Goal: Task Accomplishment & Management: Manage account settings

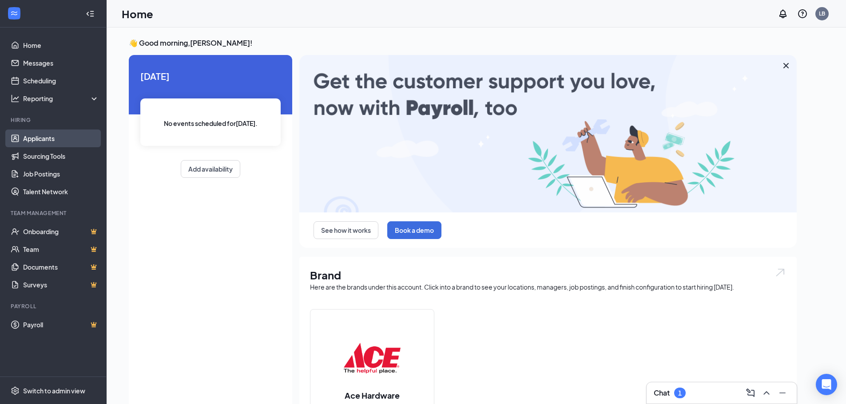
click at [40, 137] on link "Applicants" at bounding box center [61, 139] width 76 height 18
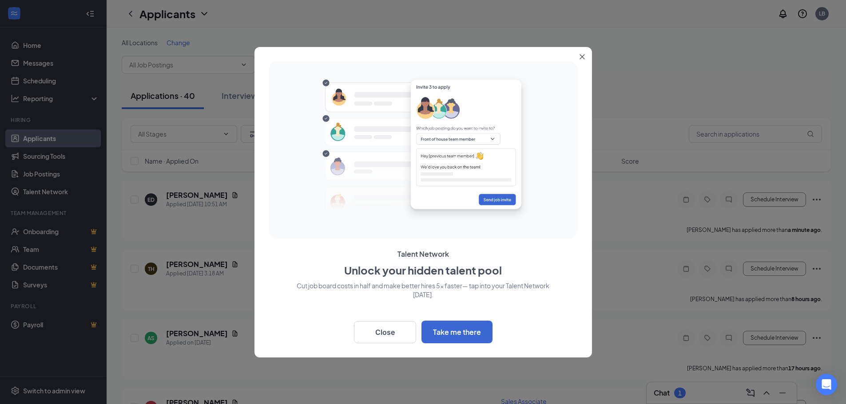
click at [582, 56] on icon "Close" at bounding box center [581, 56] width 5 height 5
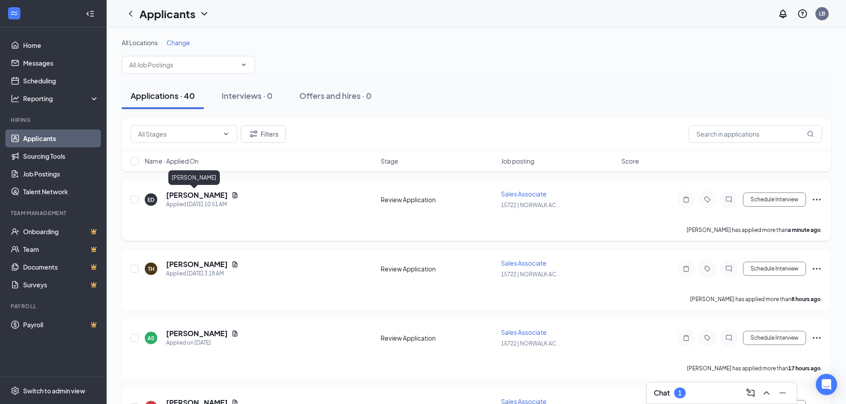
click at [199, 199] on h5 "[PERSON_NAME]" at bounding box center [197, 195] width 62 height 10
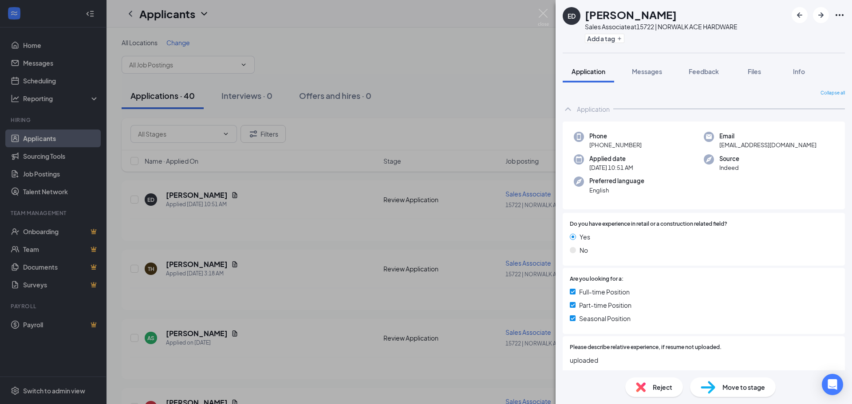
scroll to position [252, 0]
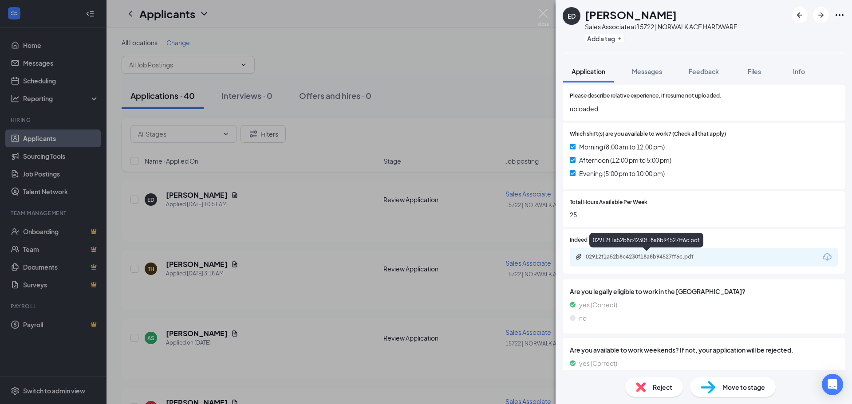
click at [686, 257] on div "02912f1a52b8c4230f18a8b94527ff6c.pdf" at bounding box center [648, 256] width 124 height 7
click at [541, 16] on img at bounding box center [543, 17] width 11 height 17
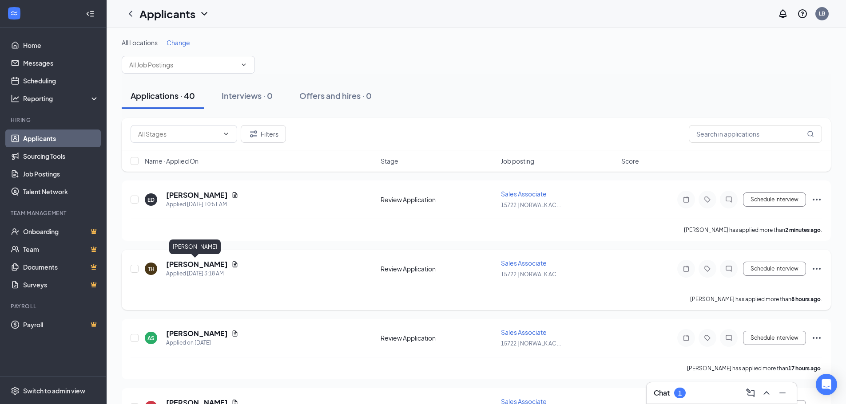
click at [190, 262] on h5 "[PERSON_NAME]" at bounding box center [197, 265] width 62 height 10
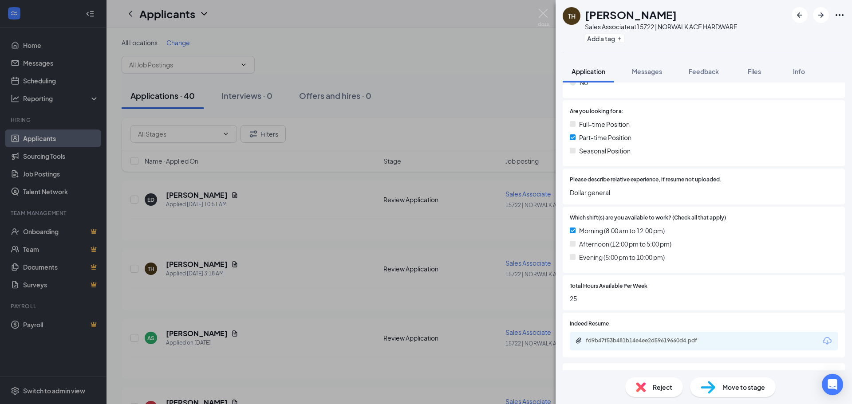
scroll to position [178, 0]
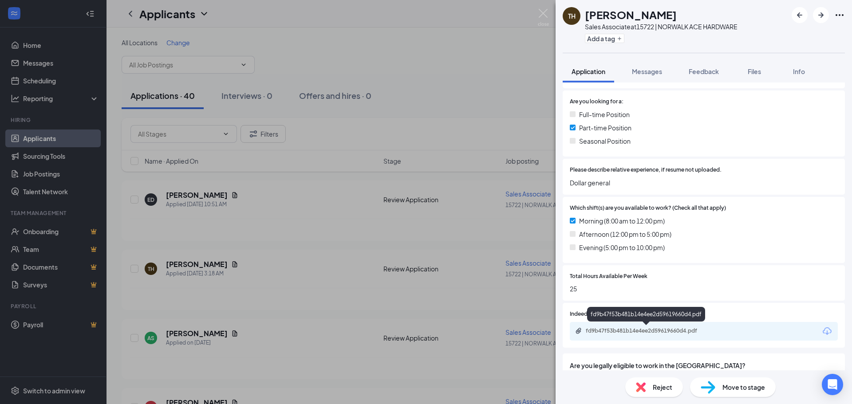
click at [645, 329] on div "fd9b47f53b481b14e4ee2d59619660d4.pdf" at bounding box center [648, 331] width 124 height 7
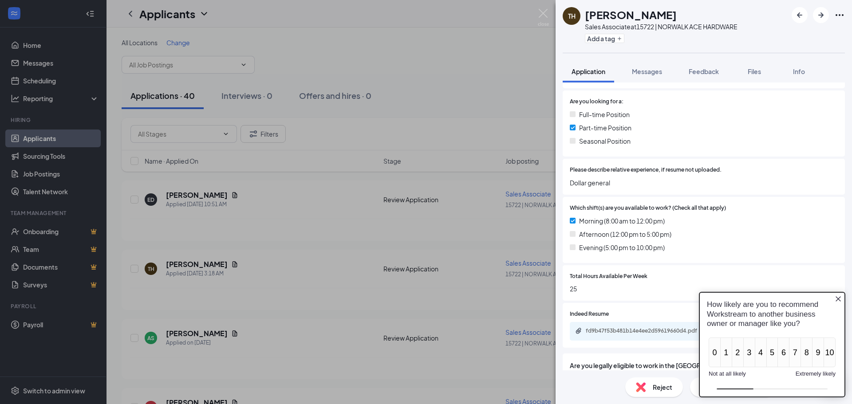
scroll to position [0, 0]
click at [545, 13] on img at bounding box center [543, 17] width 11 height 17
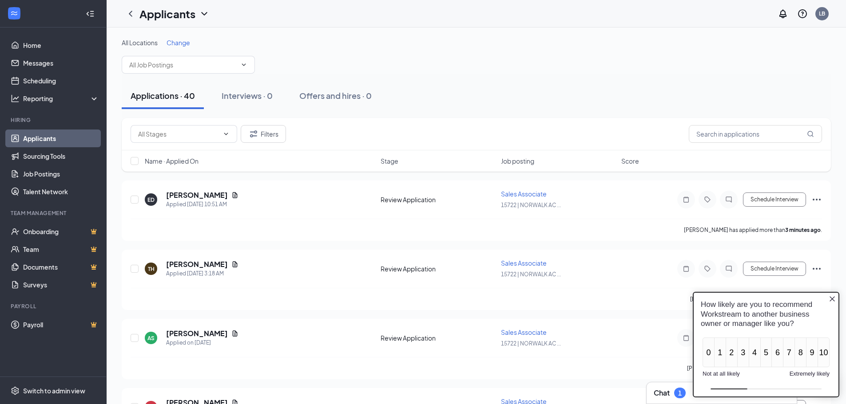
click at [830, 297] on icon "Close button" at bounding box center [831, 299] width 5 height 5
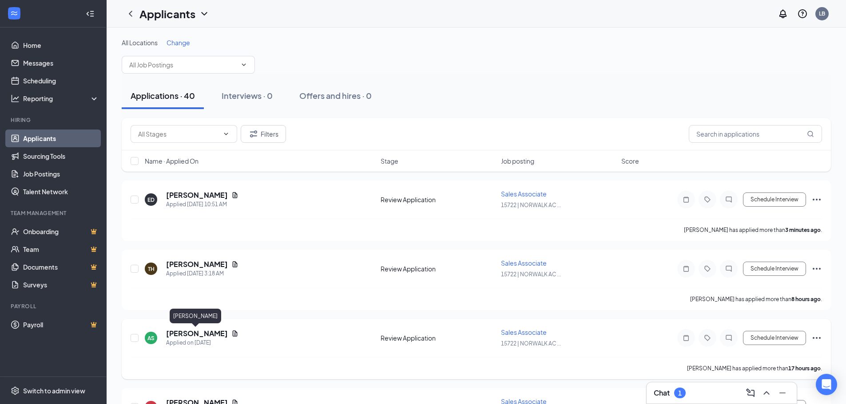
click at [188, 334] on h5 "[PERSON_NAME]" at bounding box center [197, 334] width 62 height 10
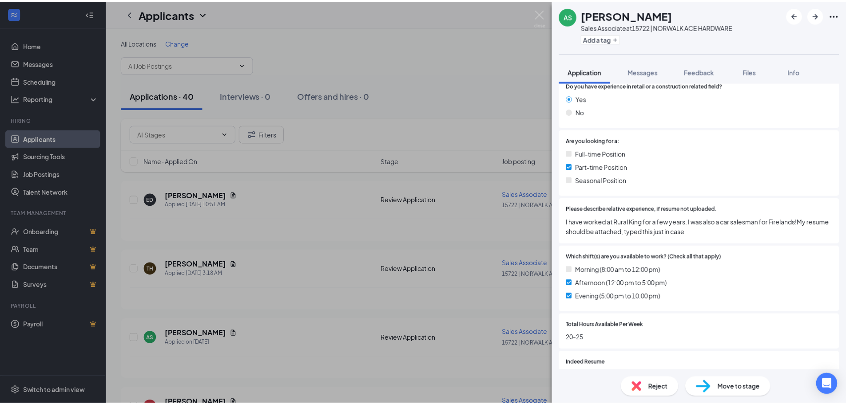
scroll to position [178, 0]
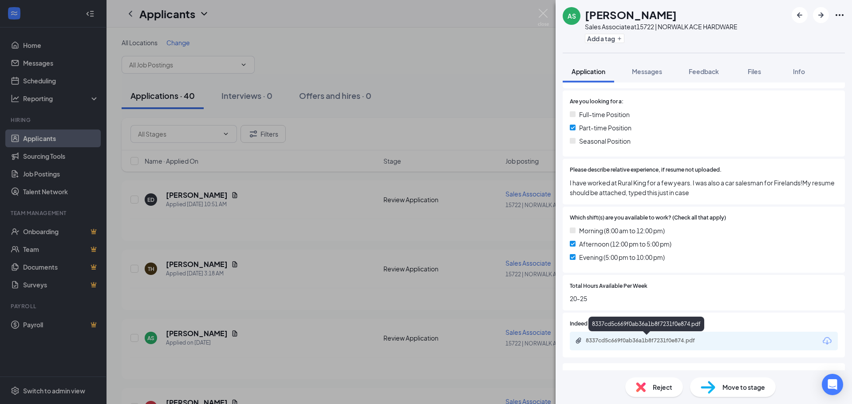
click at [675, 341] on div "8337cd5c669f0ab36a1b8f7231f0e874.pdf" at bounding box center [648, 340] width 124 height 7
click at [547, 12] on img at bounding box center [543, 17] width 11 height 17
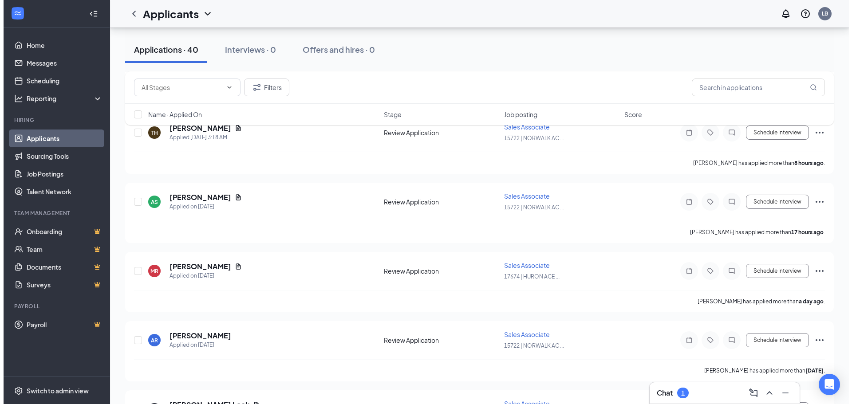
scroll to position [160, 0]
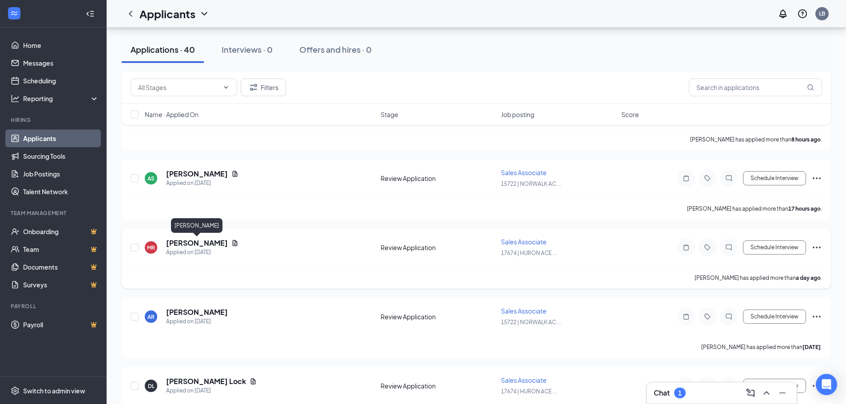
click at [188, 244] on h5 "[PERSON_NAME]" at bounding box center [197, 243] width 62 height 10
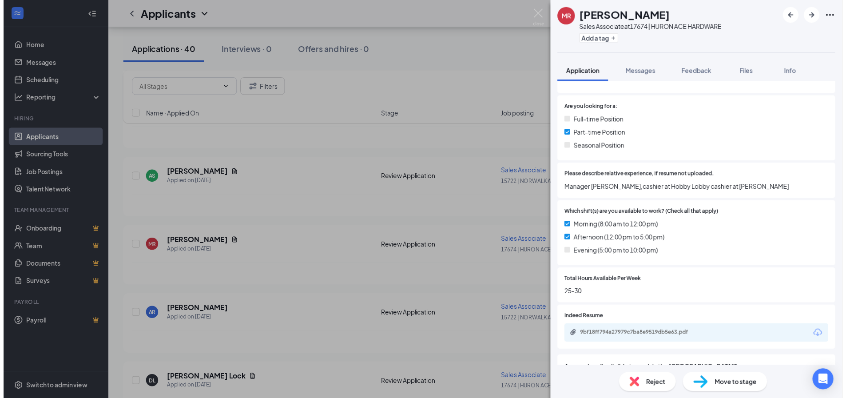
scroll to position [178, 0]
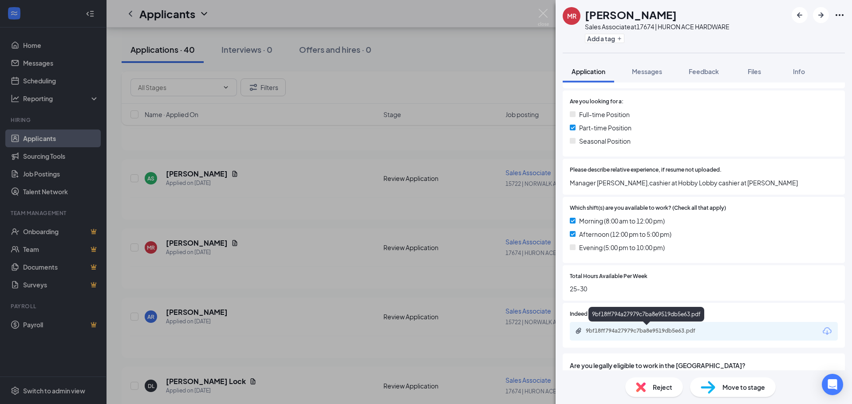
click at [668, 328] on div "9bf18ff794a27979c7ba8e9519db5e63.pdf" at bounding box center [648, 331] width 124 height 7
click at [542, 13] on img at bounding box center [543, 17] width 11 height 17
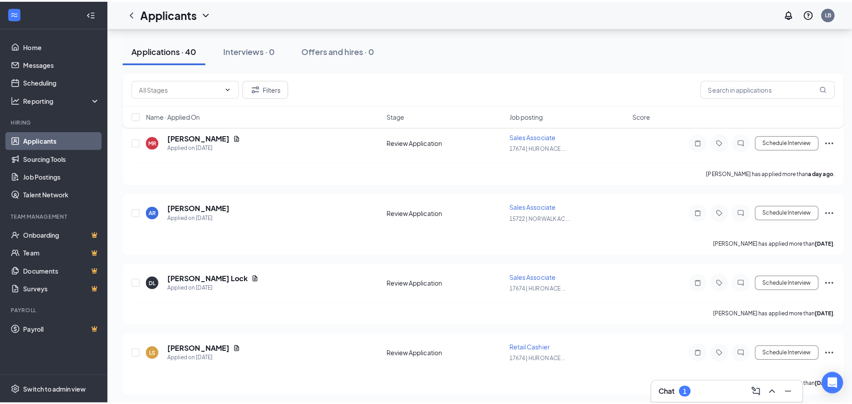
scroll to position [308, 0]
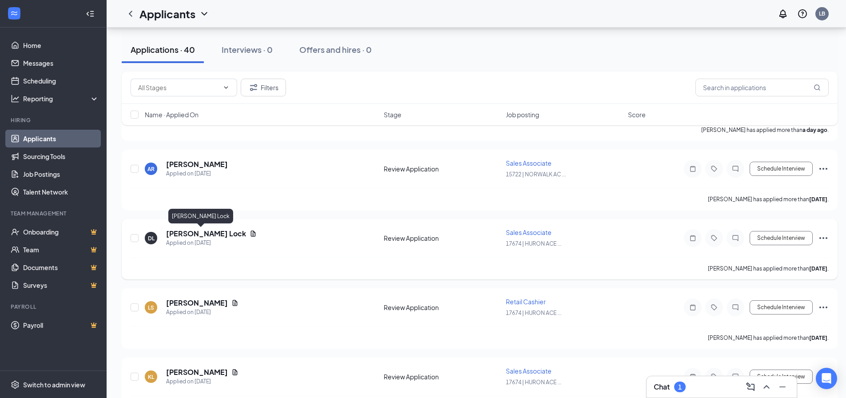
click at [186, 233] on h5 "[PERSON_NAME] Lock" at bounding box center [206, 234] width 80 height 10
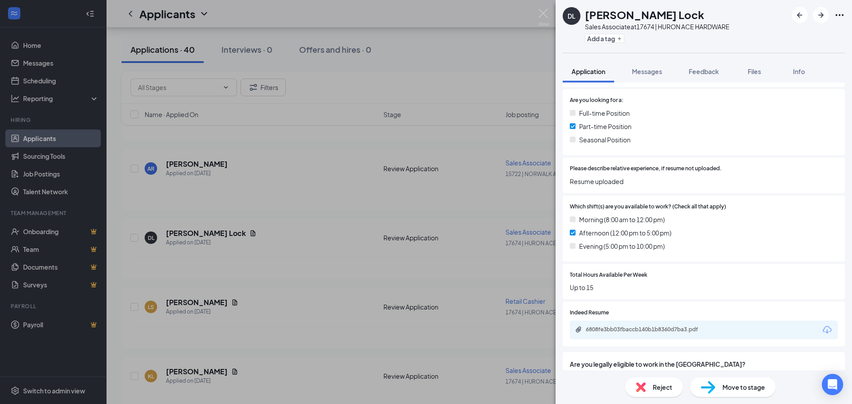
scroll to position [213, 0]
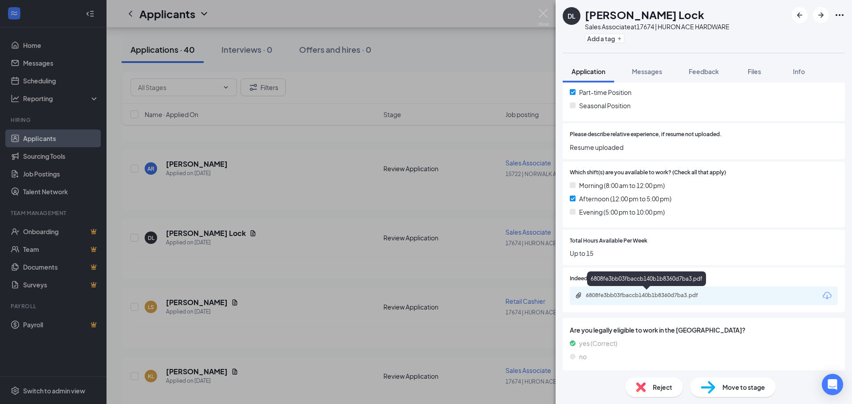
click at [629, 297] on div "6808fe3bb03fbaccb140b1b8360d7ba3.pdf" at bounding box center [648, 295] width 124 height 7
